Goal: Information Seeking & Learning: Learn about a topic

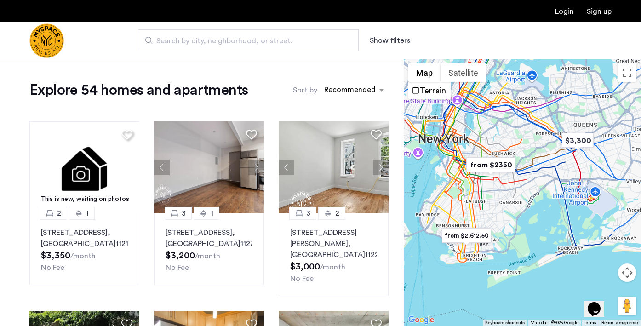
click at [634, 279] on button "Map camera controls" at bounding box center [627, 273] width 18 height 18
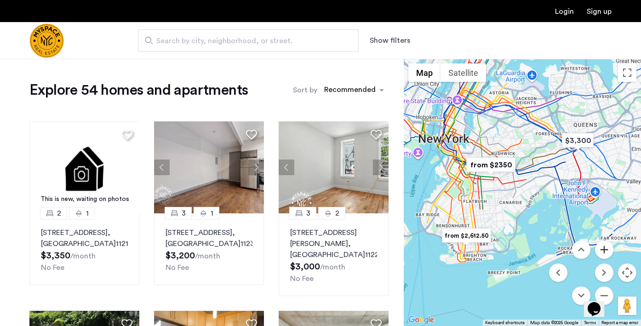
click at [607, 252] on button "Zoom in" at bounding box center [604, 250] width 18 height 18
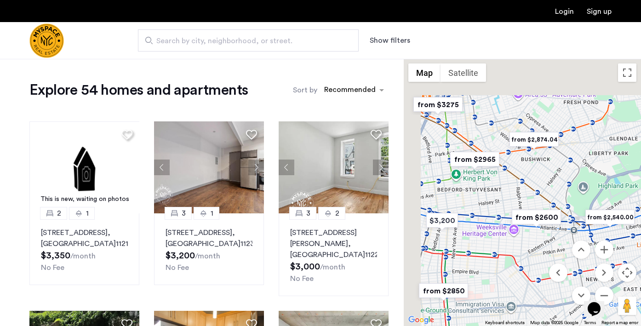
drag, startPoint x: 486, startPoint y: 135, endPoint x: 583, endPoint y: 267, distance: 164.3
click at [583, 267] on div "$3,300 $2,350 $3,200 from $2,540.00 from $2,874.04 from $2,612.50 from $2595 fr…" at bounding box center [522, 192] width 237 height 267
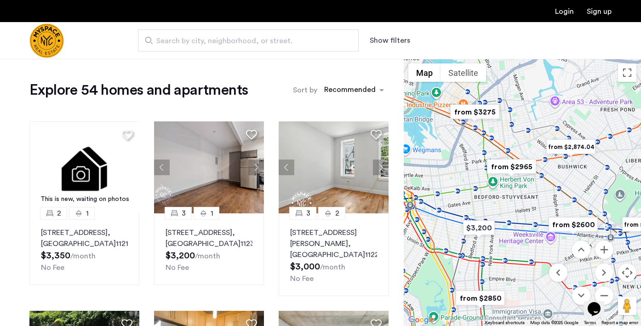
drag, startPoint x: 487, startPoint y: 200, endPoint x: 530, endPoint y: 200, distance: 42.8
click at [530, 200] on div at bounding box center [522, 192] width 237 height 267
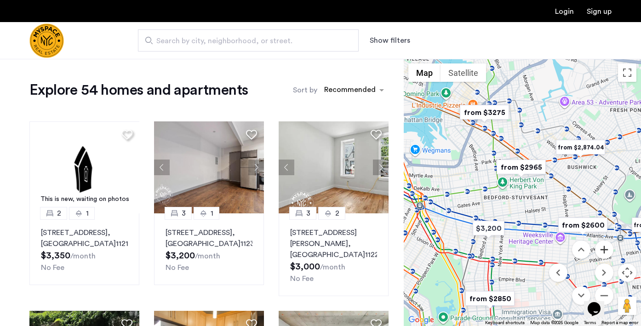
click at [607, 254] on button "Zoom in" at bounding box center [604, 250] width 18 height 18
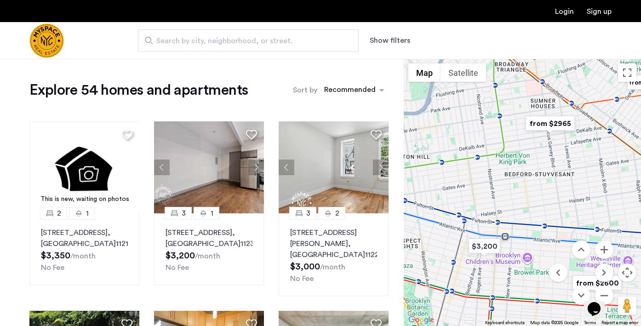
drag, startPoint x: 531, startPoint y: 236, endPoint x: 567, endPoint y: 202, distance: 48.8
click at [567, 202] on div at bounding box center [522, 192] width 237 height 267
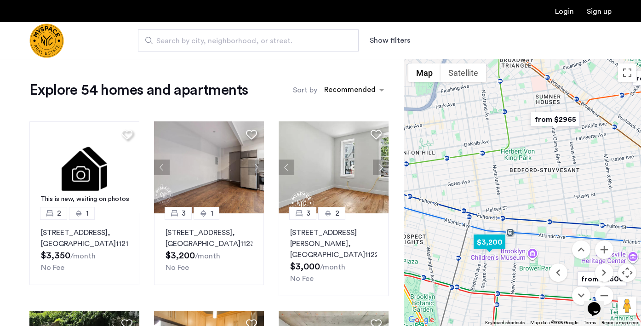
click at [487, 247] on img "$3,200" at bounding box center [489, 242] width 39 height 21
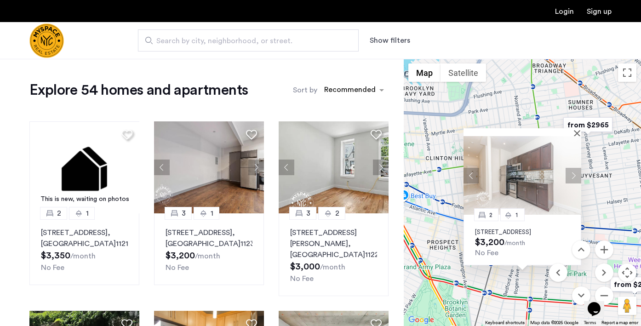
click at [594, 194] on div "2 1 641 St Marks Ave, Unit 4E, Brooklyn, NY 11216 $3,200 /month No Fee" at bounding box center [522, 192] width 237 height 267
click at [574, 136] on img at bounding box center [523, 175] width 118 height 79
click at [576, 128] on div at bounding box center [523, 132] width 118 height 8
click at [576, 130] on button "Close" at bounding box center [579, 133] width 6 height 6
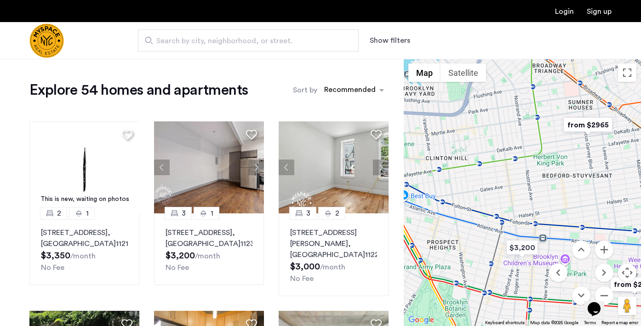
click at [583, 125] on img "from $2965" at bounding box center [588, 125] width 57 height 21
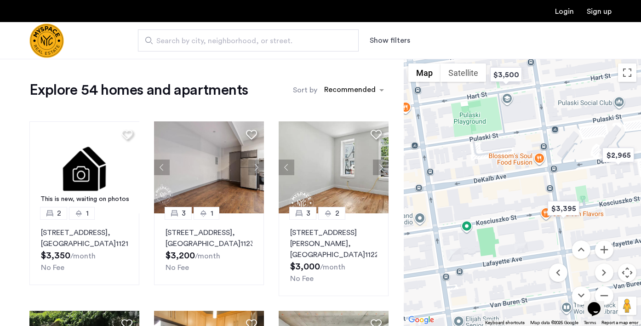
drag, startPoint x: 499, startPoint y: 201, endPoint x: 543, endPoint y: 159, distance: 61.5
click at [543, 159] on div "To navigate, press the arrow keys." at bounding box center [522, 192] width 237 height 267
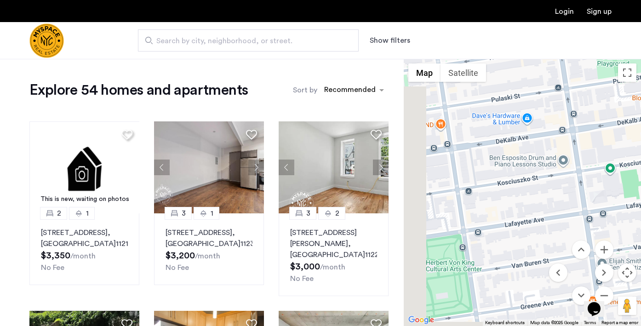
drag, startPoint x: 491, startPoint y: 228, endPoint x: 645, endPoint y: 168, distance: 164.5
click at [641, 168] on html "Login Sign up Search by city, neighborhood, or street. Show filters Up to $3,70…" at bounding box center [320, 163] width 641 height 326
